Goal: Task Accomplishment & Management: Complete application form

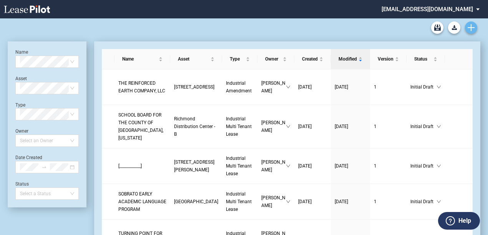
click at [465, 27] on link "Create new document" at bounding box center [471, 28] width 12 height 12
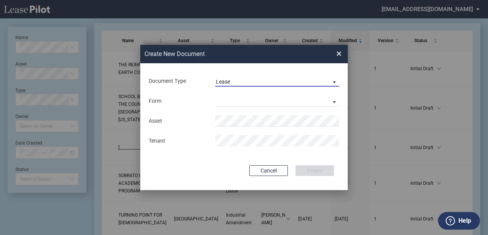
click at [277, 78] on span "Lease" at bounding box center [271, 82] width 110 height 8
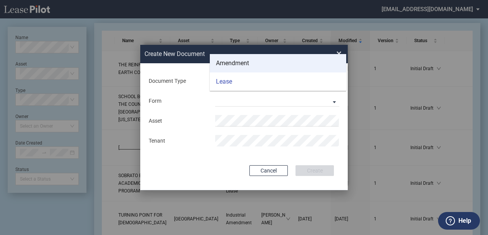
click at [247, 65] on div "Amendment" at bounding box center [232, 63] width 33 height 8
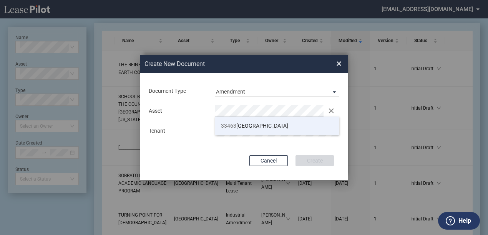
click at [245, 129] on li "33463 Western Avenue" at bounding box center [277, 126] width 124 height 18
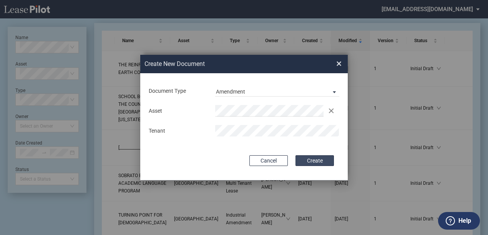
click at [313, 158] on button "Create" at bounding box center [314, 161] width 38 height 11
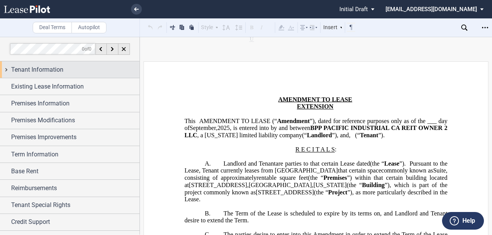
click at [99, 66] on div "Tenant Information" at bounding box center [75, 69] width 128 height 9
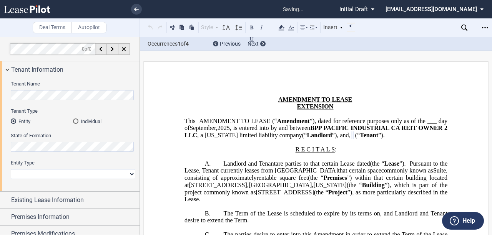
click at [34, 175] on select "Corporation Limited Liability Company General Partnership Limited Partnership O…" at bounding box center [73, 174] width 124 height 10
select select "limited liability company"
click at [11, 169] on select "Corporation Limited Liability Company General Partnership Limited Partnership O…" at bounding box center [73, 174] width 124 height 10
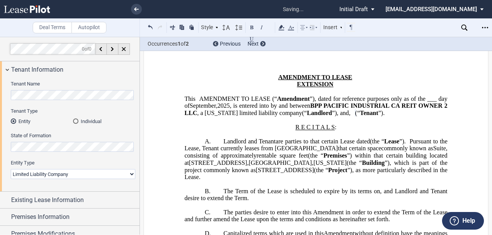
scroll to position [25, 0]
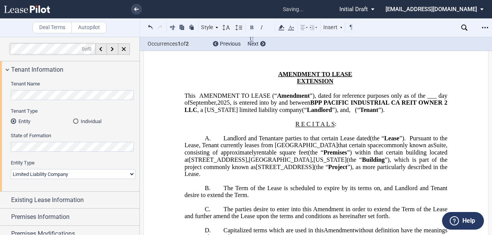
click at [338, 149] on span "that certain space" at bounding box center [359, 145] width 43 height 7
click at [335, 156] on span "Suite , consisting of approximately rentable square feet" at bounding box center [316, 149] width 264 height 14
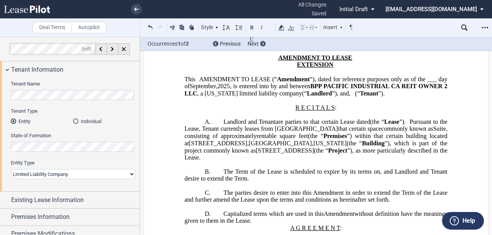
scroll to position [51, 0]
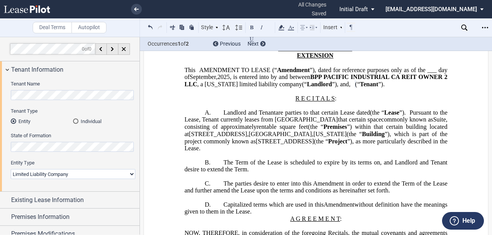
click at [335, 152] on p "A. Landlord and [PERSON_NAME] (as successor-in-interest to ﻿ ﻿ ) are parties to…" at bounding box center [315, 130] width 263 height 43
click at [313, 145] on span "[STREET_ADDRESS]" at bounding box center [284, 141] width 58 height 7
click at [297, 145] on span "[STREET_ADDRESS]" at bounding box center [284, 141] width 58 height 7
click at [296, 145] on span "[STREET_ADDRESS]" at bounding box center [284, 141] width 58 height 7
click at [297, 152] on p "A. Landlord and [PERSON_NAME] (as successor-in-interest to ﻿ ﻿ ) are parties to…" at bounding box center [315, 130] width 263 height 43
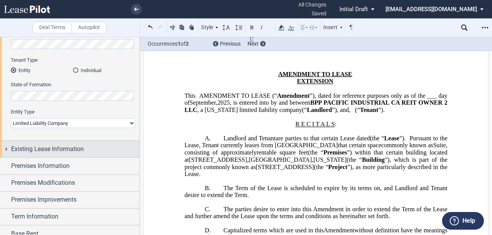
click at [85, 149] on div "Existing Lease Information" at bounding box center [75, 149] width 128 height 9
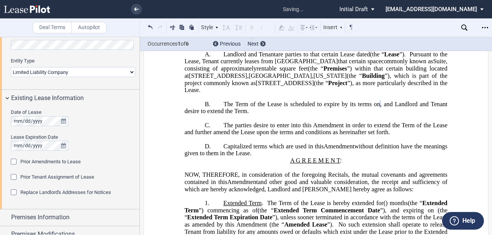
scroll to position [111, 0]
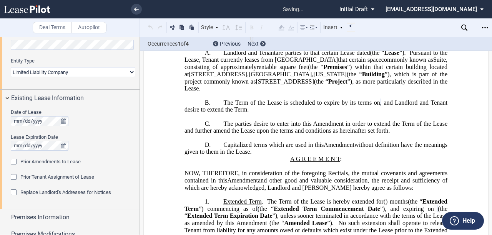
click at [371, 129] on span "The parties desire to enter into this Amendment in order to extend the Term of …" at bounding box center [316, 127] width 264 height 14
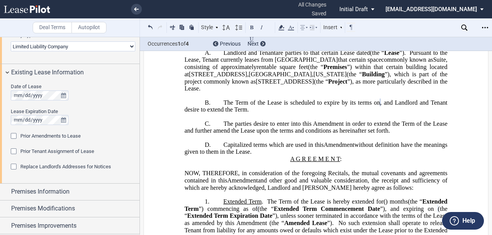
scroll to position [154, 0]
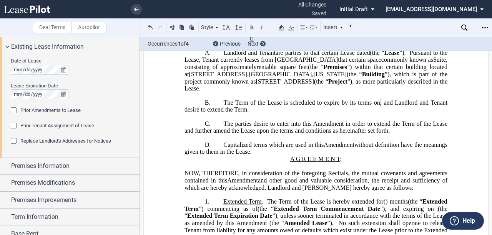
click at [38, 138] on span "Replace Landlord's Addresses for Notices" at bounding box center [65, 141] width 91 height 6
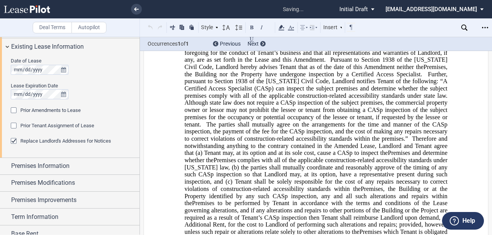
scroll to position [432, 0]
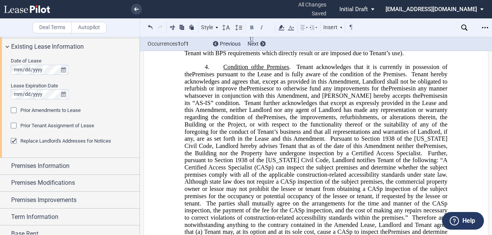
click at [279, 99] on span "in any manner whatsoever in conjunction with this Amendment, and [PERSON_NAME] …" at bounding box center [316, 92] width 264 height 14
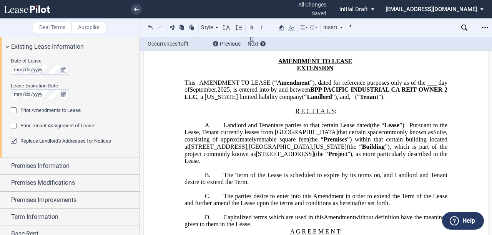
scroll to position [51, 0]
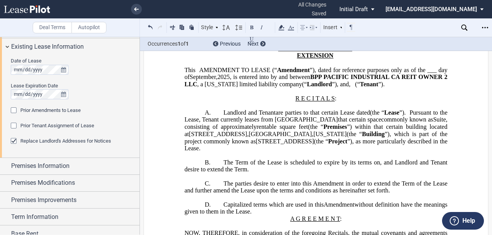
click at [65, 111] on span "Prior Amendments to Lease" at bounding box center [50, 111] width 60 height 6
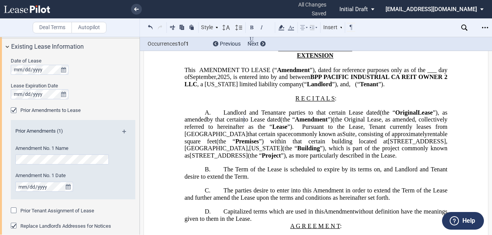
click at [332, 123] on span "by that certain to [PERSON_NAME] dated (the “ Amendment ”)" at bounding box center [270, 119] width 126 height 7
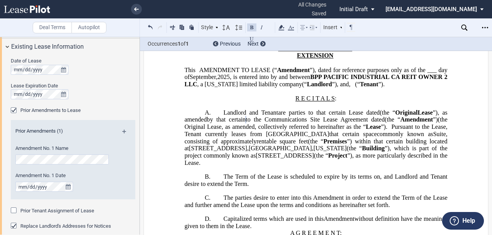
click at [354, 116] on span "are parties to that certain Lease dated" at bounding box center [329, 112] width 102 height 7
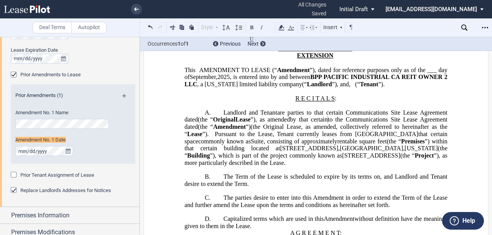
scroll to position [193, 0]
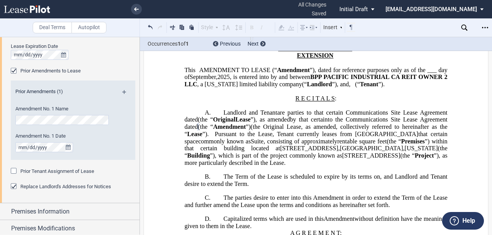
click at [309, 159] on span "(the “" at bounding box center [316, 152] width 264 height 14
click at [124, 93] on md-icon at bounding box center [127, 94] width 10 height 9
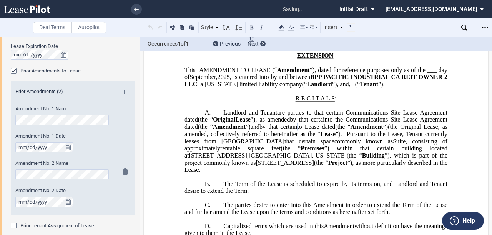
scroll to position [0, 31]
click at [345, 131] on span "by that certain to [PERSON_NAME] dated (the “ Amendment ”)" at bounding box center [323, 127] width 128 height 7
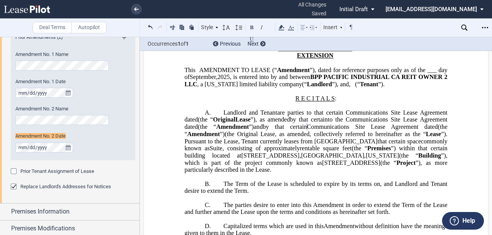
scroll to position [248, 0]
click at [274, 159] on span "”) within that certain building located at" at bounding box center [316, 152] width 264 height 14
click at [247, 116] on span "Landlord and Tenant" at bounding box center [250, 112] width 54 height 7
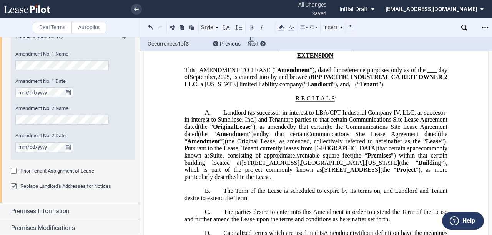
click at [267, 137] on span "by that certain to the Communications Site Lease Agreement dated (the “ Amendme…" at bounding box center [316, 131] width 264 height 14
click at [285, 129] on span "are parties to that certain Communications Site Lease Agreement dated" at bounding box center [316, 123] width 264 height 14
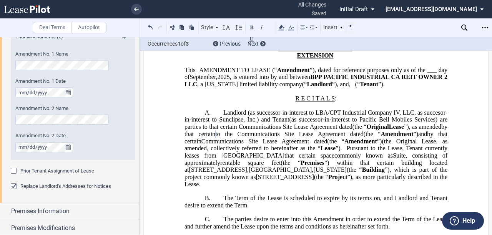
click at [322, 152] on span "(the Original Lease, as amended, collectively referred to hereinafter as the “" at bounding box center [316, 145] width 264 height 14
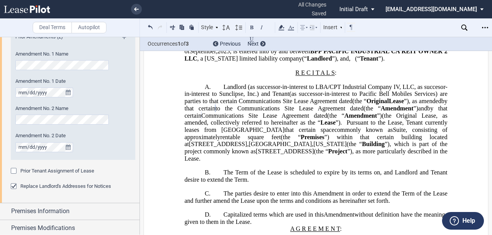
click at [195, 112] on span "by that certain to the Communications Site Lease Agreement dated (the “ Amendme…" at bounding box center [316, 105] width 264 height 14
click at [356, 119] on span "by that certain Communications Site Lease Agreement dated (the “ Amendment ”)" at bounding box center [316, 112] width 264 height 14
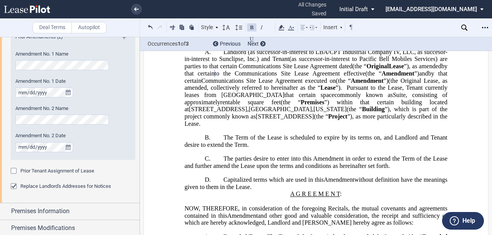
scroll to position [128, 0]
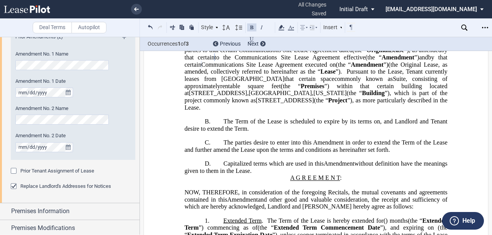
click at [303, 132] on p "B. The Term of the Lease is scheduled to expire by its terms on ﻿ ﻿ , and Landl…" at bounding box center [315, 125] width 263 height 14
click at [412, 132] on span ", and Landlord and Tenant desire to extend the Term" at bounding box center [316, 125] width 264 height 14
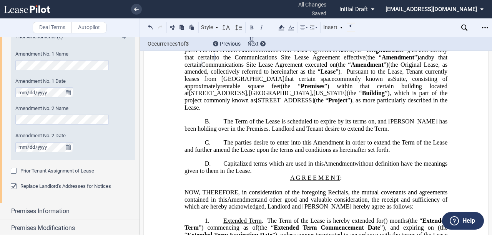
click at [426, 132] on span ", and [PERSON_NAME] has been holding over in the Premises. Landlord and Tenant …" at bounding box center [316, 125] width 264 height 14
drag, startPoint x: 419, startPoint y: 141, endPoint x: 419, endPoint y: 145, distance: 4.2
click at [419, 132] on span ", [PERSON_NAME] has been holding over in the Premises." at bounding box center [316, 125] width 264 height 14
click at [308, 132] on p "B. The Term of the Lease is scheduled to expire by its terms on ﻿ ﻿ , and there…" at bounding box center [315, 125] width 263 height 14
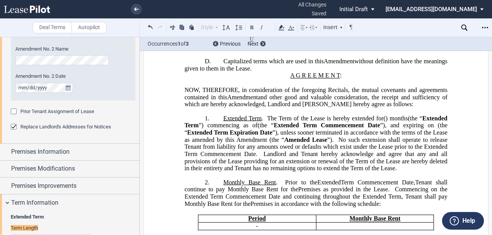
scroll to position [399, 0]
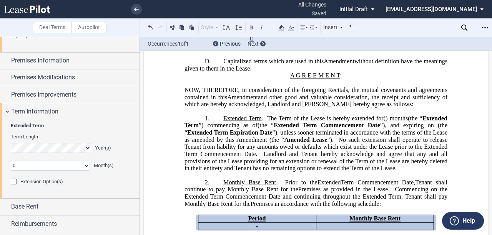
click at [353, 157] on span "No such extension shall operate to release Tenant from liability for any amount…" at bounding box center [316, 146] width 264 height 21
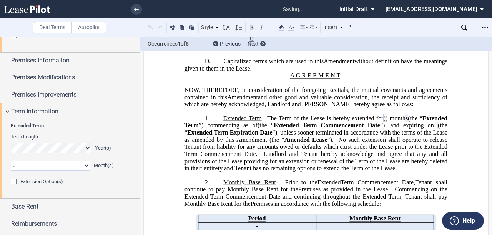
click at [257, 129] on span "”) commencing as of" at bounding box center [228, 125] width 59 height 7
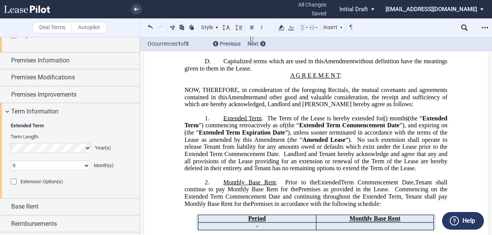
click at [184, 172] on span "Landlord and Tenant hereby acknowledge and agree that any and all provisions of…" at bounding box center [316, 161] width 264 height 21
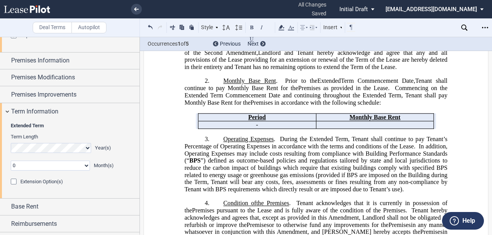
scroll to position [358, 0]
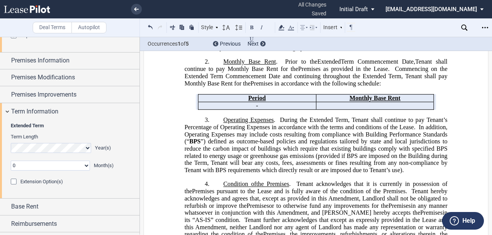
click at [262, 169] on span "”) defined as outcome-based policies and regulations tailored by state and loca…" at bounding box center [316, 155] width 264 height 35
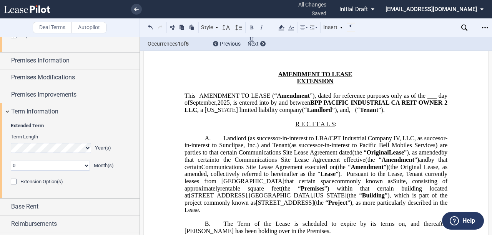
scroll to position [51, 0]
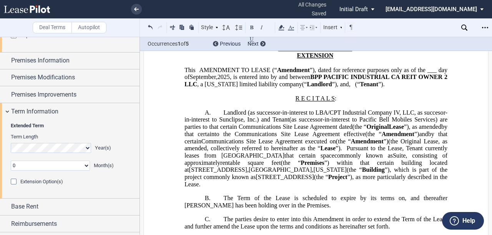
click at [381, 138] on span "Amendment" at bounding box center [397, 134] width 33 height 7
click at [334, 159] on span "that certain space" at bounding box center [309, 155] width 50 height 7
drag, startPoint x: 439, startPoint y: 177, endPoint x: 434, endPoint y: 174, distance: 5.8
click at [434, 174] on p "A. Landlord (as successor-in-interest to LBA/CPT Industrial Company IV, LLC, as…" at bounding box center [315, 148] width 263 height 79
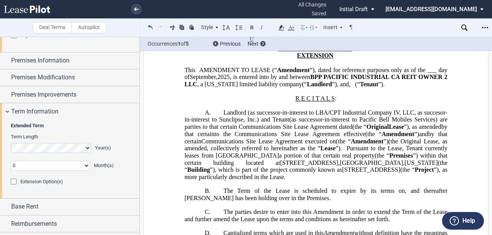
click at [273, 166] on span "”) within that certain building located at" at bounding box center [316, 159] width 264 height 14
drag, startPoint x: 302, startPoint y: 174, endPoint x: 255, endPoint y: 181, distance: 47.3
click at [255, 166] on span "”) within that certain building located at" at bounding box center [316, 159] width 264 height 14
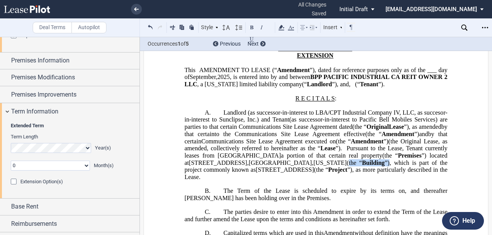
drag, startPoint x: 402, startPoint y: 179, endPoint x: 444, endPoint y: 182, distance: 42.0
click at [444, 181] on span "Premises ”) located at [STREET_ADDRESS][US_STATE] (the “ Building ”), which is …" at bounding box center [316, 166] width 264 height 28
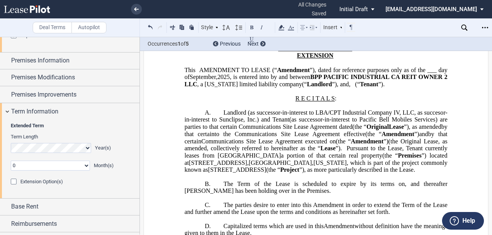
click at [371, 152] on span "(the Original Lease, as amended, collectively referred to hereinafter as the “" at bounding box center [316, 145] width 264 height 14
click at [285, 123] on span "Landlord (as successor-in-interest to LBA/CPT Industrial Company IV, LLC, as su…" at bounding box center [315, 116] width 263 height 14
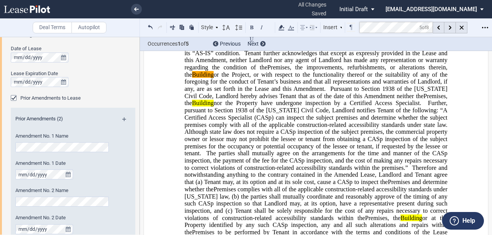
scroll to position [511, 0]
drag, startPoint x: 214, startPoint y: 111, endPoint x: 433, endPoint y: 108, distance: 218.6
click at [435, 93] on span ", the improvements, refurbishments, or alterations therein, the Building or the…" at bounding box center [316, 78] width 264 height 28
click at [206, 93] on span ", the improvements, refurbishments, or alterations therein, the Building or the…" at bounding box center [316, 78] width 264 height 28
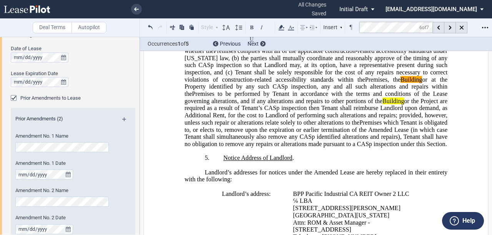
scroll to position [657, 0]
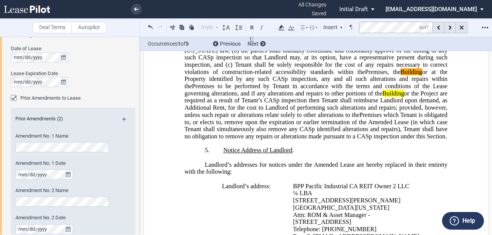
click at [400, 75] on mark "Building" at bounding box center [411, 71] width 22 height 7
drag, startPoint x: 376, startPoint y: 112, endPoint x: 379, endPoint y: 120, distance: 8.6
click at [377, 89] on span "Premises, the Building or at the Property identified by any such CASp inspectio…" at bounding box center [316, 78] width 264 height 21
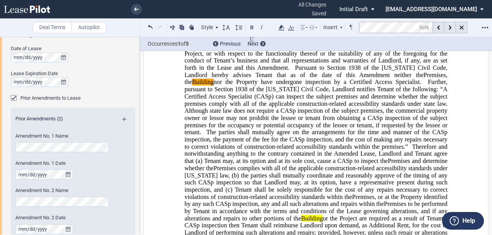
scroll to position [533, 0]
click at [214, 85] on mark "Building" at bounding box center [203, 81] width 22 height 7
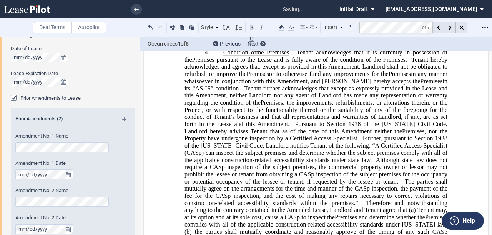
scroll to position [402, 0]
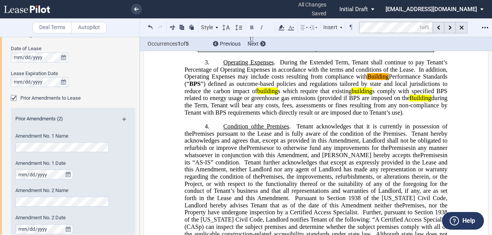
click at [316, 87] on span "In addition, Operating Expenses may include costs resulting from compliance wit…" at bounding box center [316, 76] width 264 height 21
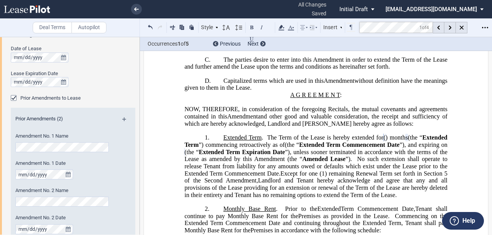
scroll to position [126, 0]
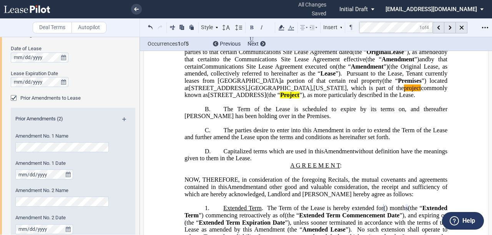
click at [346, 99] on span "”), as more particularly described in the Lease." at bounding box center [357, 95] width 116 height 7
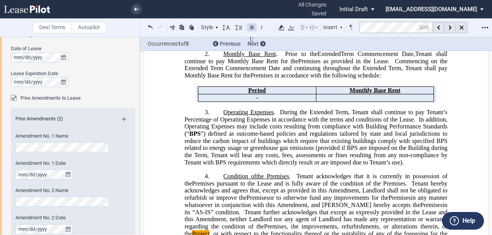
scroll to position [511, 0]
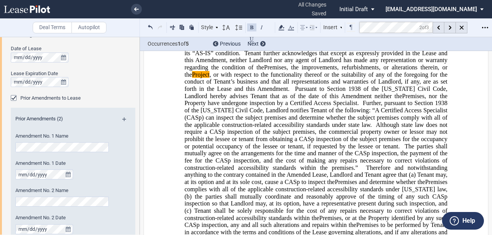
click at [199, 78] on mark "Project" at bounding box center [201, 74] width 18 height 7
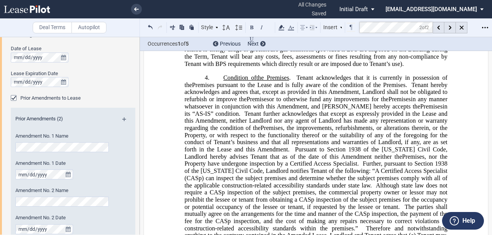
scroll to position [680, 0]
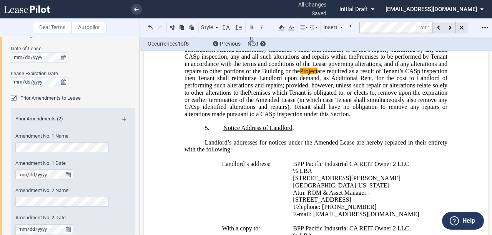
click at [330, 96] on span "Premises to be performed by Tenant in accordance with the terms and conditions …" at bounding box center [316, 74] width 264 height 43
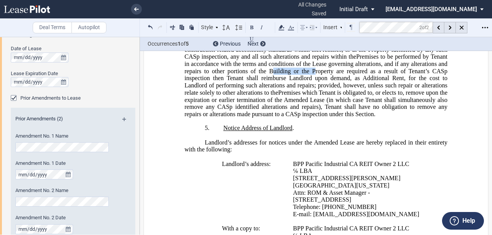
drag, startPoint x: 267, startPoint y: 111, endPoint x: 310, endPoint y: 111, distance: 43.0
click at [310, 96] on span "Premises to be performed by Tenant in accordance with the terms and conditions …" at bounding box center [316, 74] width 264 height 43
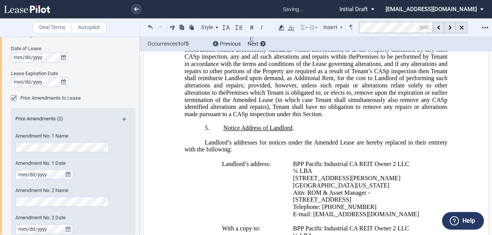
click at [314, 118] on span "Premises which Tenant is obligated to, or elects to, remove upon the expiration…" at bounding box center [316, 103] width 264 height 28
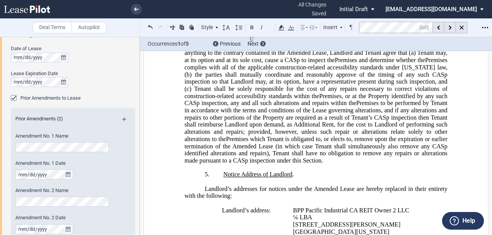
scroll to position [628, 0]
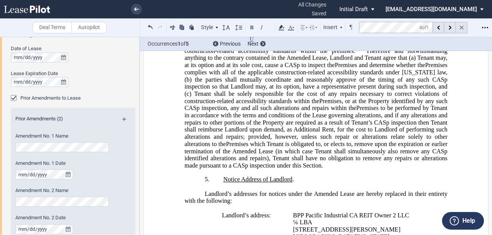
drag, startPoint x: 459, startPoint y: 25, endPoint x: 367, endPoint y: 114, distance: 128.5
click at [460, 28] on icon at bounding box center [461, 28] width 4 height 4
click at [364, 97] on span "the parties shall mutually coordinate and reasonably approve of the timing of a…" at bounding box center [316, 86] width 264 height 21
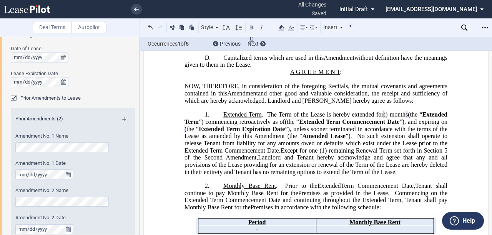
scroll to position [244, 0]
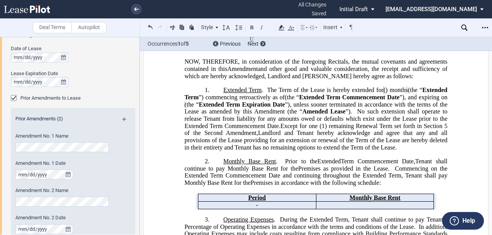
click at [272, 129] on span "No such extension shall operate to release Tenant from liability for any amount…" at bounding box center [316, 118] width 264 height 21
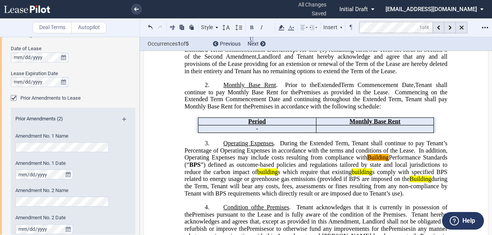
scroll to position [402, 0]
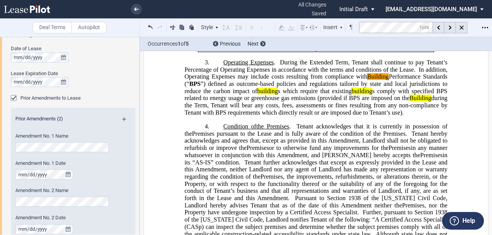
click at [349, 32] on md-toolbar "Deal Terms Autopilot Style A. Section 1. Subsection (a) Subsection (i) Subsecti…" at bounding box center [246, 27] width 492 height 19
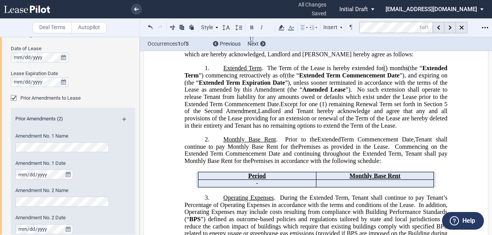
scroll to position [126, 0]
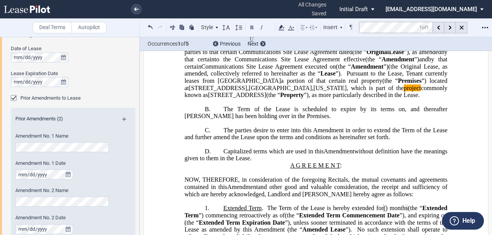
click at [282, 141] on span "The parties desire to enter into this Amendment in order to extend the Term of …" at bounding box center [316, 134] width 264 height 14
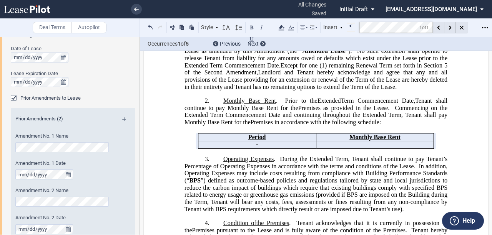
scroll to position [305, 0]
click at [260, 104] on span "Monthly Base Rent" at bounding box center [249, 100] width 53 height 7
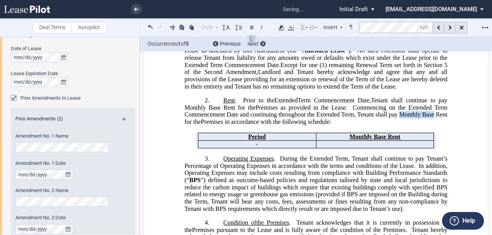
drag, startPoint x: 398, startPoint y: 151, endPoint x: 432, endPoint y: 149, distance: 34.2
click at [432, 125] on span "Commencing on the Extended Term Commencement Date and continuing throughout the…" at bounding box center [316, 114] width 264 height 21
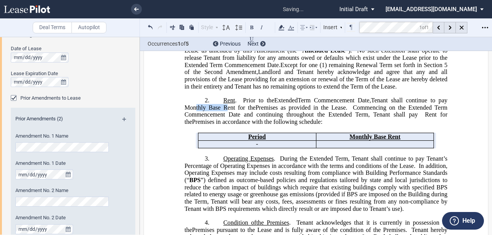
drag, startPoint x: 204, startPoint y: 141, endPoint x: 220, endPoint y: 142, distance: 15.4
click at [220, 111] on span "Tenant shall continue to pay Monthly Base Rent for the" at bounding box center [316, 104] width 264 height 14
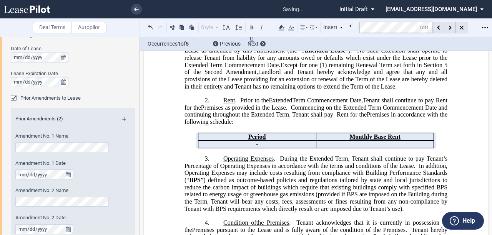
drag, startPoint x: 318, startPoint y: 133, endPoint x: 361, endPoint y: 148, distance: 45.2
click at [319, 104] on span "Term Commencement Date," at bounding box center [327, 100] width 71 height 7
click at [386, 140] on span "Monthly Base Rent" at bounding box center [374, 136] width 51 height 7
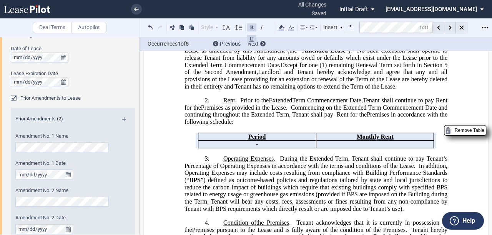
click at [396, 118] on span "Commencing on the Extended Term Commencement Date and continuing throughout the…" at bounding box center [316, 111] width 264 height 14
drag, startPoint x: 375, startPoint y: 151, endPoint x: 377, endPoint y: 154, distance: 4.2
click at [375, 118] on span "Commencing on the Extended Term Commencement Date and continuing throughout the…" at bounding box center [316, 111] width 264 height 14
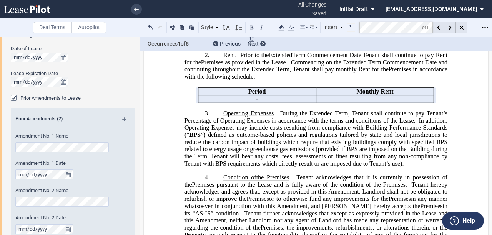
scroll to position [356, 0]
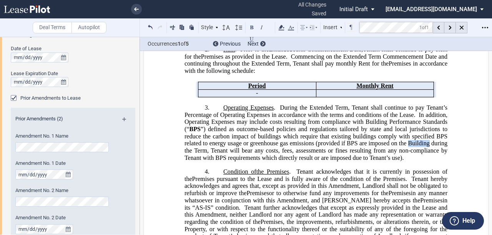
drag, startPoint x: 406, startPoint y: 178, endPoint x: 427, endPoint y: 180, distance: 21.2
click at [427, 161] on span "”) defined as outcome-based policies and regulations tailored by state and loca…" at bounding box center [316, 143] width 264 height 35
click at [364, 161] on span "”) defined as outcome-based policies and regulations tailored by state and loca…" at bounding box center [316, 143] width 264 height 35
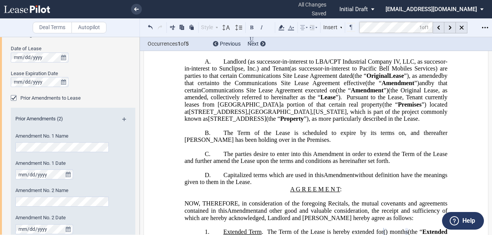
scroll to position [128, 0]
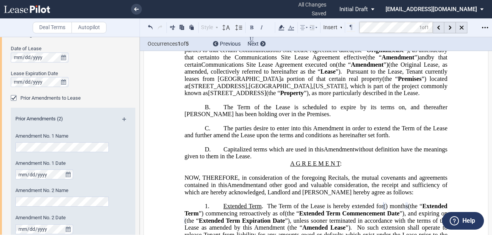
click at [361, 97] on p "A. Landlord (as successor-in-interest to LBA/CPT Industrial Company IV, LLC, as…" at bounding box center [315, 64] width 263 height 65
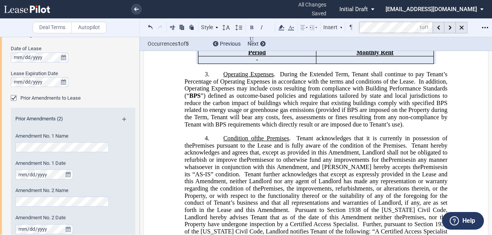
scroll to position [384, 0]
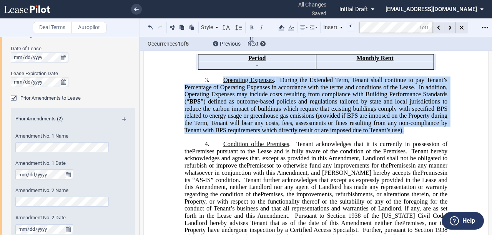
drag, startPoint x: 396, startPoint y: 165, endPoint x: 222, endPoint y: 116, distance: 181.1
click at [222, 116] on p "3. Operating Expenses . During the Extended Term, Tenant shall continue to pay …" at bounding box center [315, 106] width 263 height 58
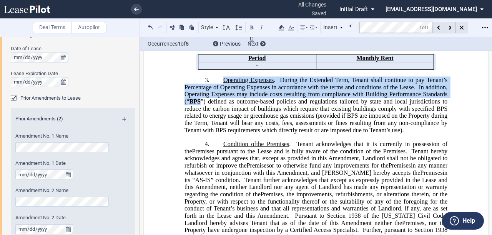
click at [355, 134] on span "”) defined as outcome-based policies and regulations tailored by state and loca…" at bounding box center [316, 115] width 264 height 35
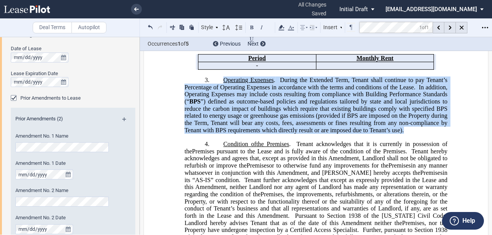
drag, startPoint x: 410, startPoint y: 166, endPoint x: 219, endPoint y: 111, distance: 199.1
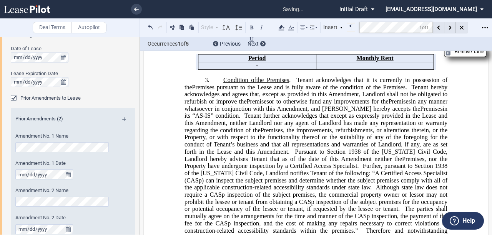
click at [315, 155] on span ", the improvements, refurbishments, or alterations therein, or the Property, or…" at bounding box center [316, 141] width 264 height 28
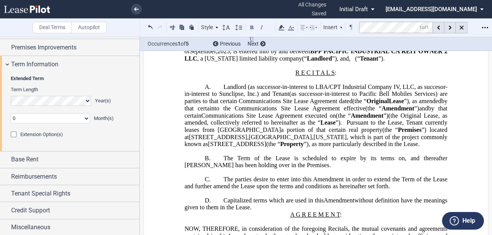
scroll to position [0, 0]
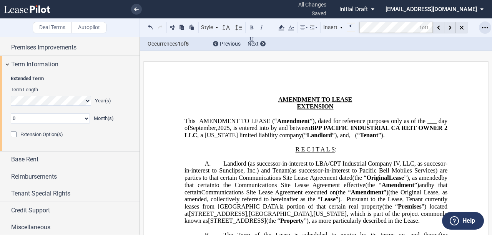
click at [482, 27] on use "Open Lease options menu" at bounding box center [485, 27] width 6 height 1
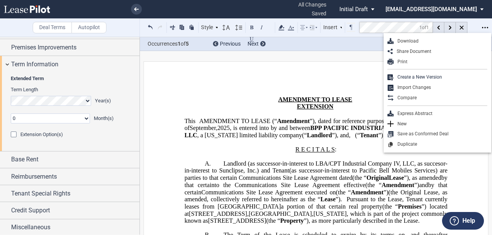
click at [416, 41] on div "Download" at bounding box center [440, 41] width 94 height 7
